Goal: Task Accomplishment & Management: Manage account settings

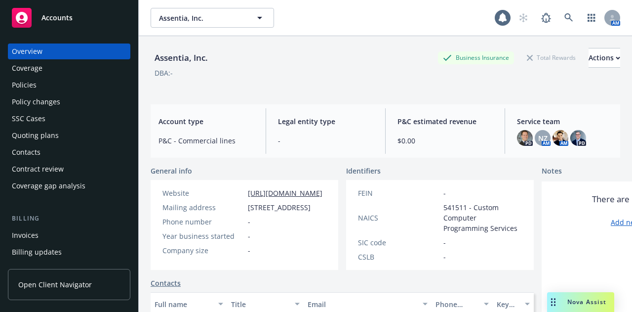
click at [46, 19] on span "Accounts" at bounding box center [56, 18] width 31 height 8
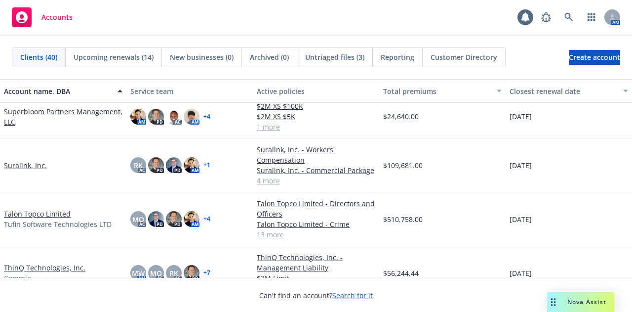
scroll to position [1298, 0]
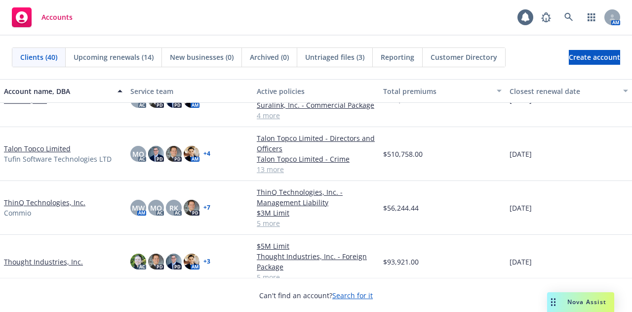
click at [42, 145] on link "Talon Topco Limited" at bounding box center [37, 148] width 67 height 10
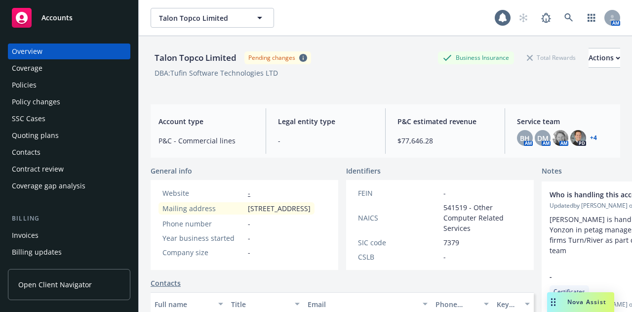
click at [32, 85] on div "Policies" at bounding box center [24, 85] width 25 height 16
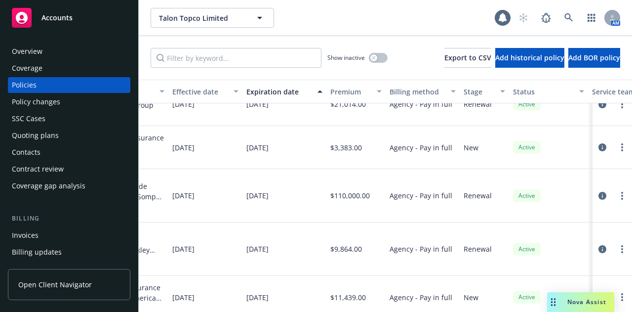
scroll to position [419, 467]
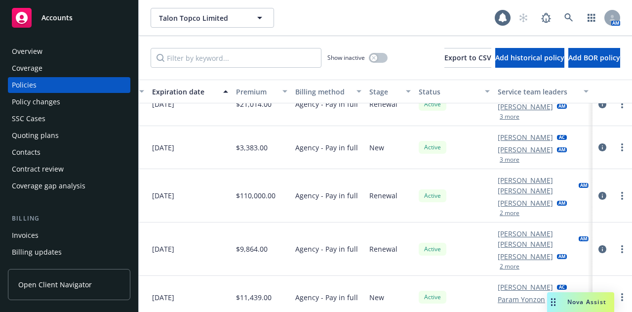
click at [503, 210] on button "2 more" at bounding box center [510, 213] width 20 height 6
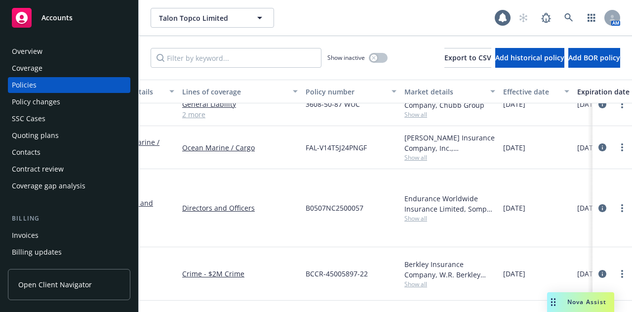
scroll to position [419, 0]
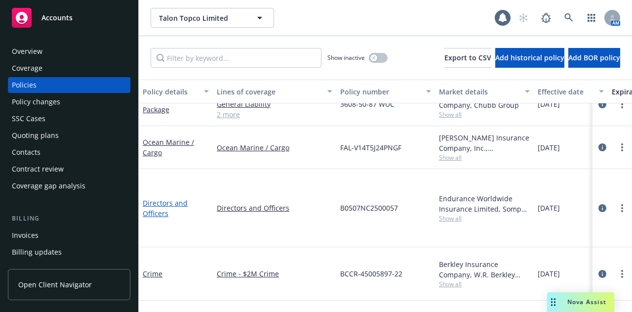
click at [165, 198] on link "Directors and Officers" at bounding box center [165, 208] width 45 height 20
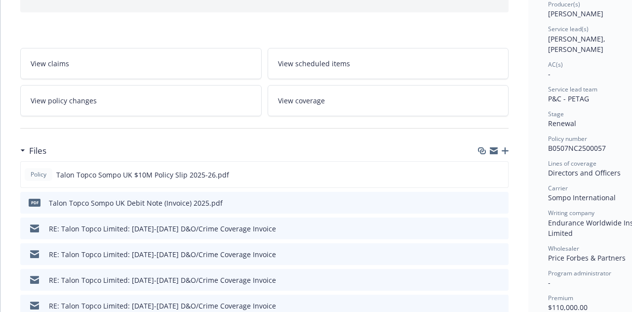
scroll to position [135, 0]
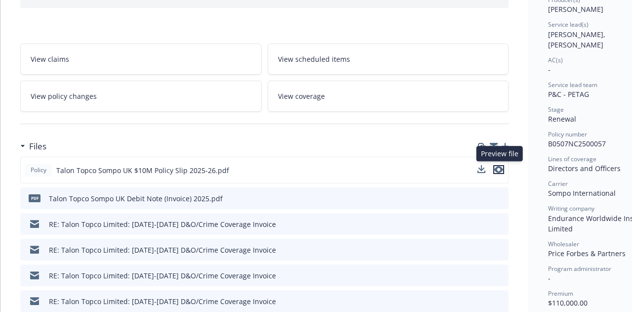
click at [502, 167] on icon "preview file" at bounding box center [498, 169] width 9 height 7
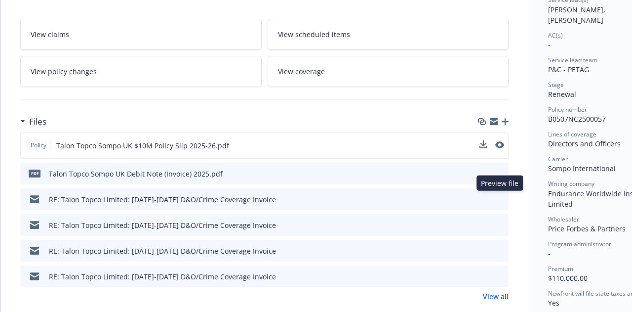
click at [503, 195] on icon "preview file" at bounding box center [499, 198] width 9 height 7
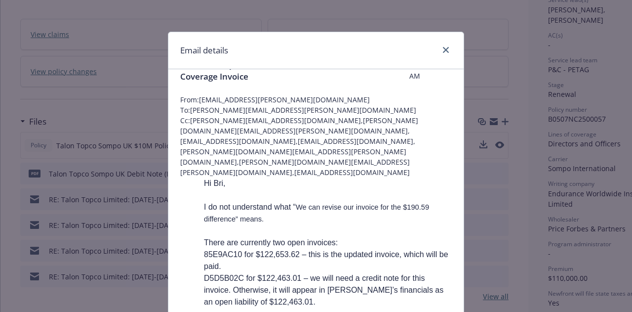
scroll to position [27, 0]
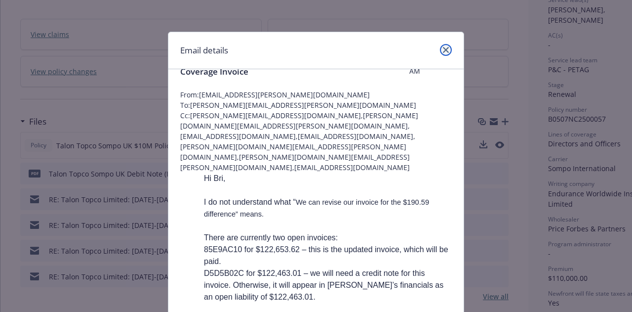
click at [443, 49] on icon "close" at bounding box center [446, 50] width 6 height 6
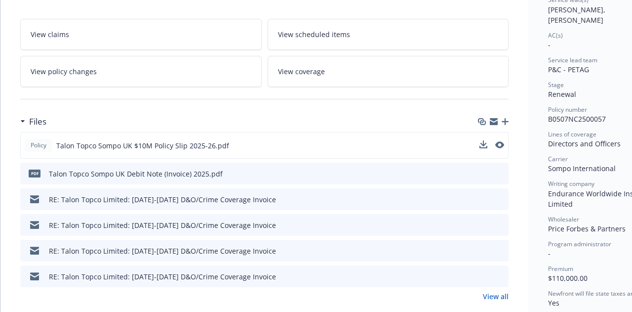
click at [499, 195] on icon "preview file" at bounding box center [499, 198] width 9 height 7
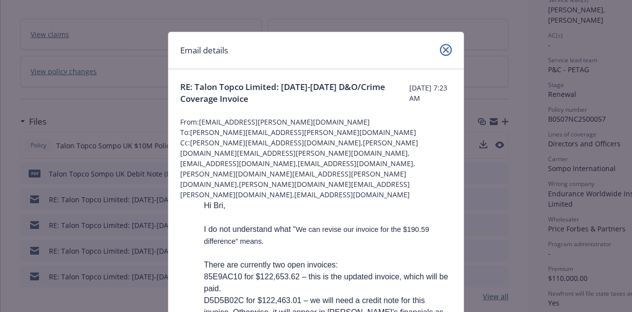
click at [443, 47] on icon "close" at bounding box center [446, 50] width 6 height 6
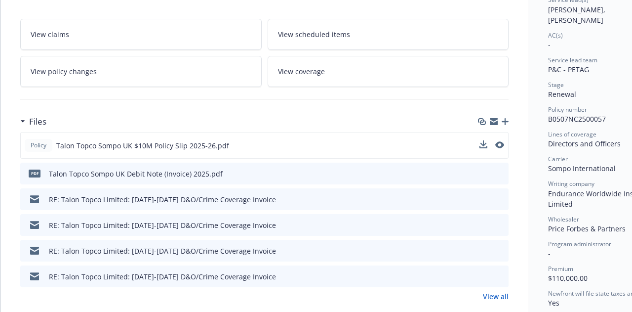
click at [499, 221] on icon "preview file" at bounding box center [499, 224] width 9 height 7
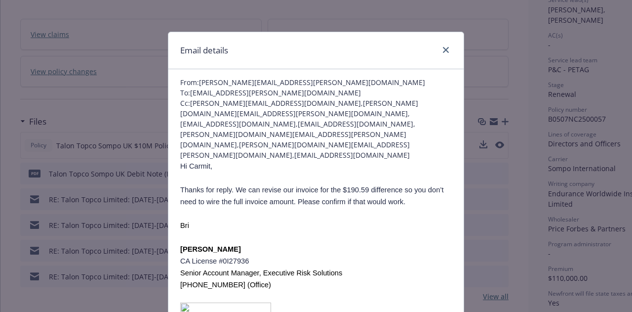
scroll to position [0, 0]
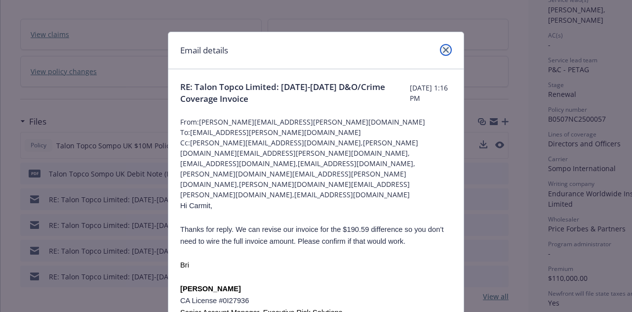
click at [440, 53] on link "close" at bounding box center [446, 50] width 12 height 12
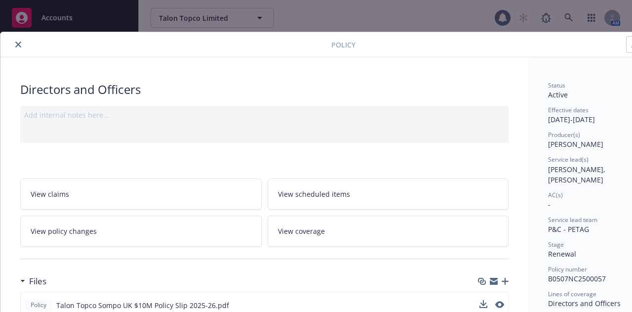
click at [11, 43] on div at bounding box center [167, 45] width 327 height 12
click at [16, 45] on icon "close" at bounding box center [18, 44] width 6 height 6
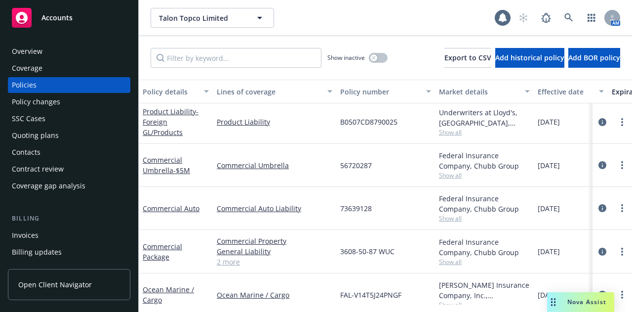
scroll to position [282, 0]
click at [77, 47] on div "Overview" at bounding box center [69, 51] width 115 height 16
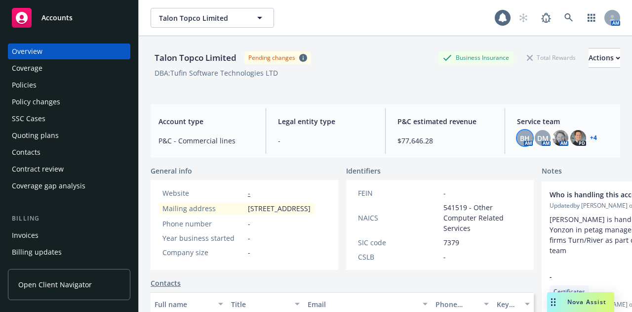
click at [520, 139] on span "BH" at bounding box center [525, 138] width 10 height 10
click at [67, 23] on div "Accounts" at bounding box center [69, 18] width 115 height 20
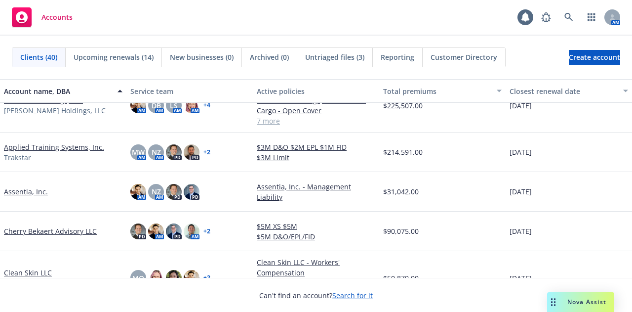
scroll to position [117, 0]
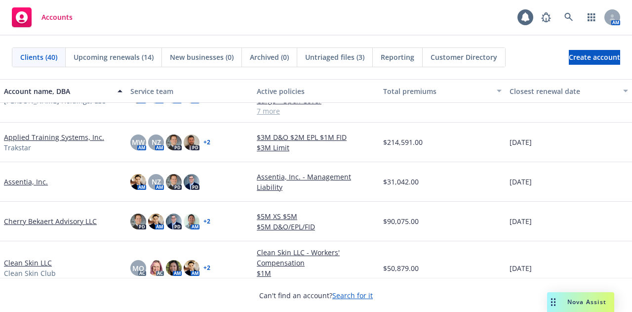
click at [40, 218] on link "Cherry Bekaert Advisory LLC" at bounding box center [50, 221] width 93 height 10
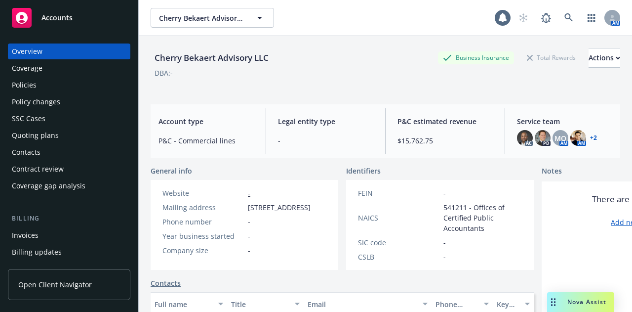
click at [53, 87] on div "Policies" at bounding box center [69, 85] width 115 height 16
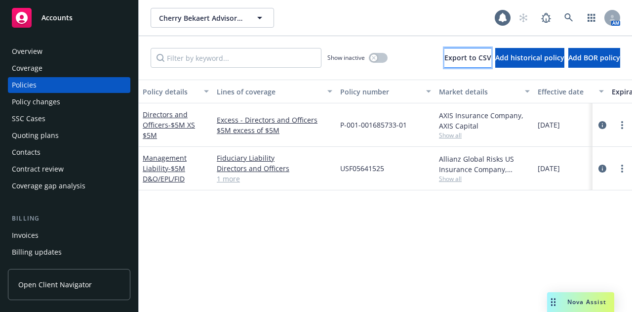
click at [444, 64] on button "Export to CSV" at bounding box center [467, 58] width 47 height 20
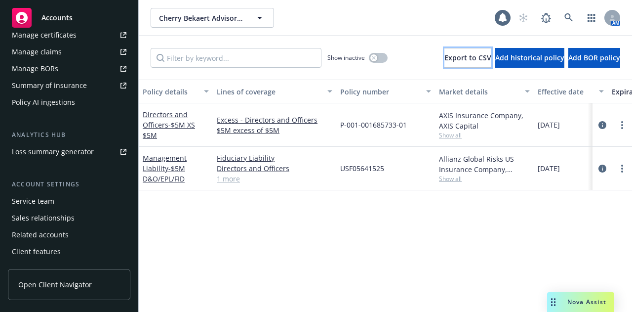
scroll to position [365, 0]
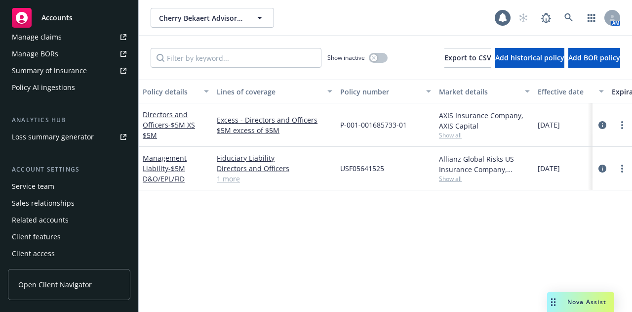
click at [61, 187] on div "Service team" at bounding box center [69, 186] width 115 height 16
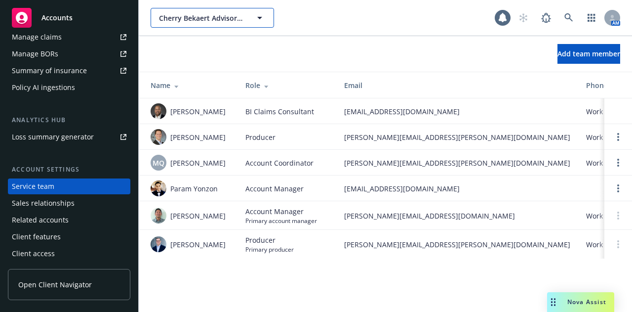
click at [222, 20] on span "Cherry Bekaert Advisory LLC" at bounding box center [201, 18] width 85 height 10
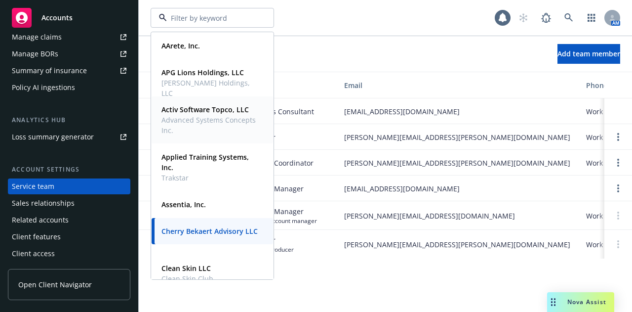
click at [203, 109] on strong "Activ Software Topco, LLC" at bounding box center [204, 109] width 87 height 9
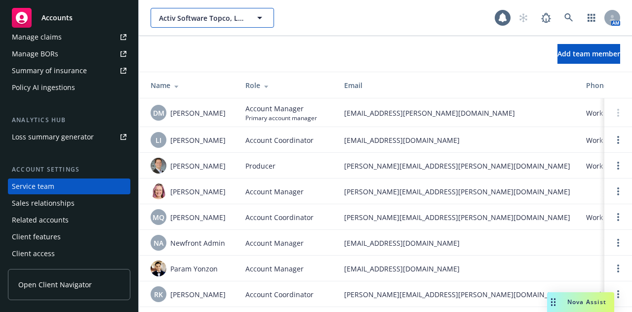
click at [244, 22] on span "Activ Software Topco, LLC" at bounding box center [201, 18] width 85 height 10
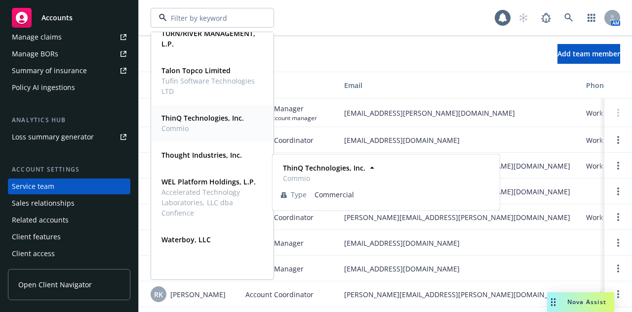
scroll to position [1118, 0]
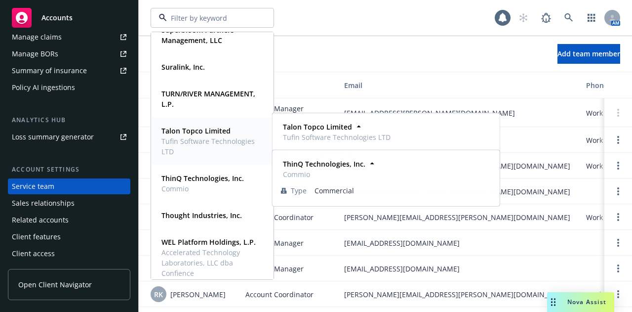
click at [196, 143] on span "Tufin Software Technologies LTD" at bounding box center [211, 146] width 100 height 21
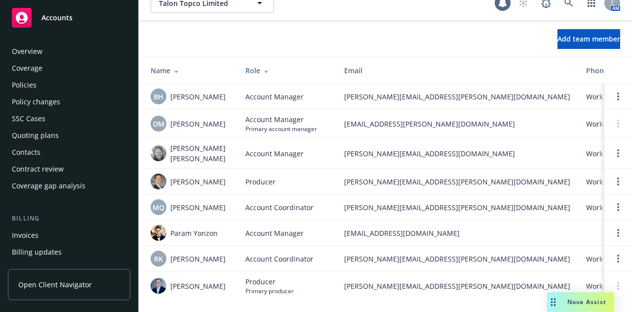
click at [74, 49] on div "Overview" at bounding box center [69, 51] width 115 height 16
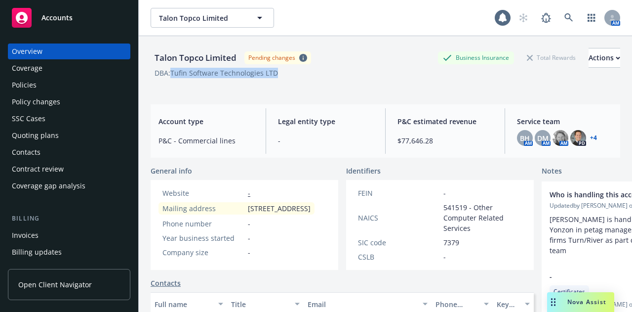
drag, startPoint x: 286, startPoint y: 76, endPoint x: 173, endPoint y: 71, distance: 113.7
click at [173, 71] on div "DBA: Tufin Software Technologies LTD" at bounding box center [386, 73] width 470 height 10
click at [38, 49] on div "Overview" at bounding box center [27, 51] width 31 height 16
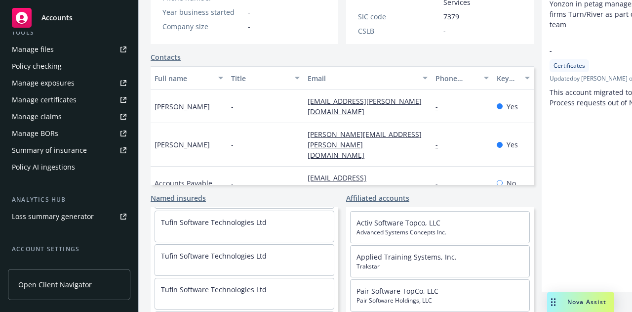
scroll to position [365, 0]
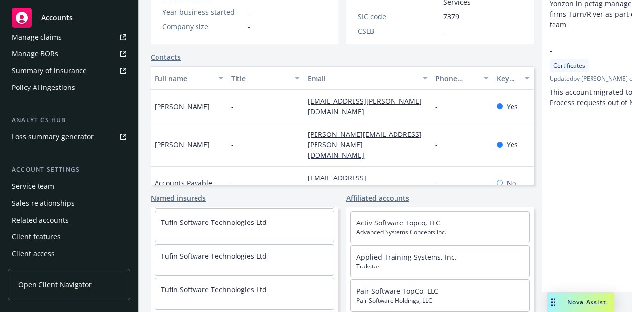
click at [51, 192] on div "Service team" at bounding box center [33, 186] width 42 height 16
